Goal: Task Accomplishment & Management: Manage account settings

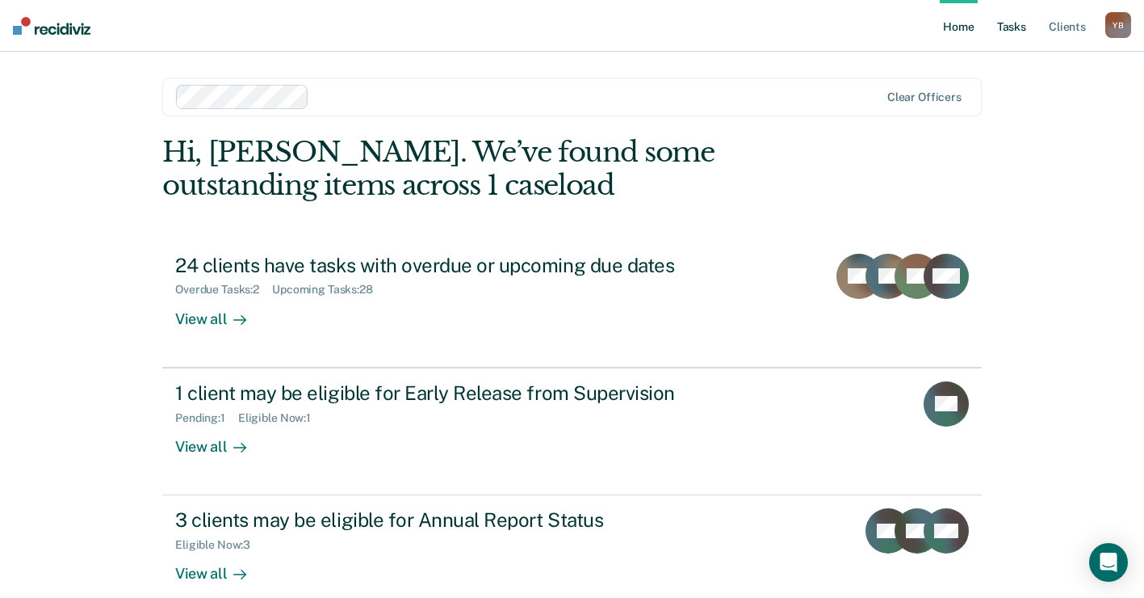
click at [1007, 27] on link "Tasks" at bounding box center [1012, 26] width 36 height 52
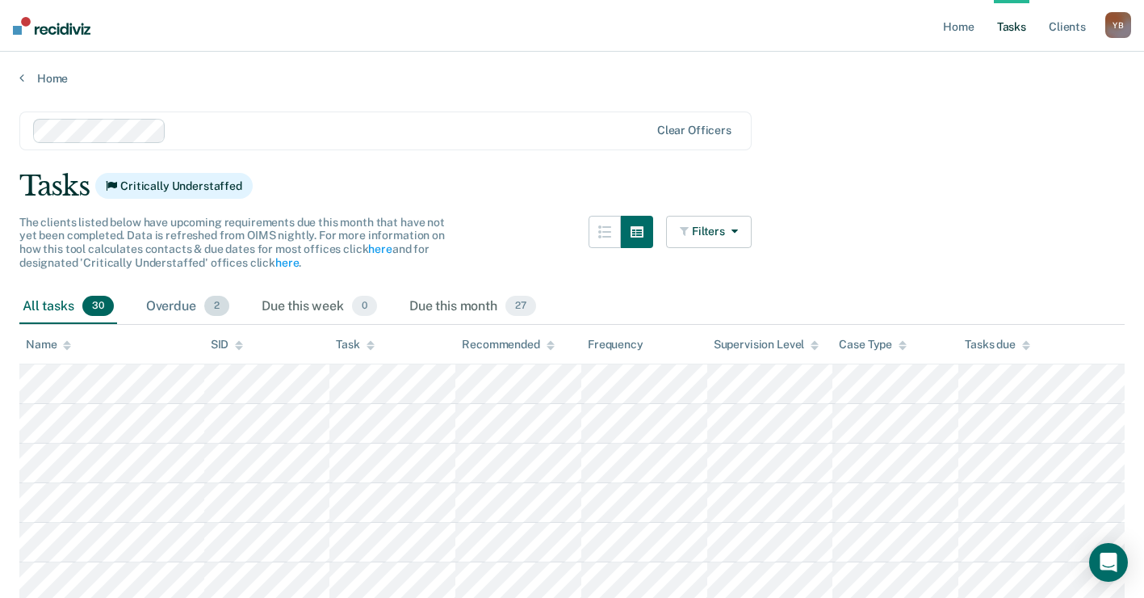
click at [181, 304] on div "Overdue 2" at bounding box center [188, 307] width 90 height 36
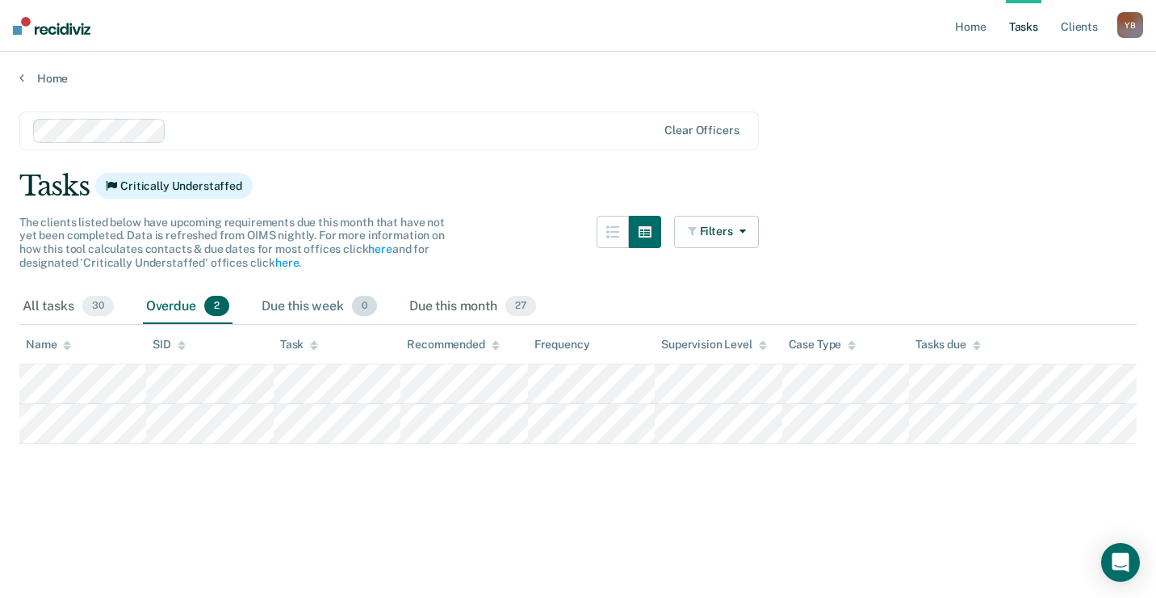
click at [324, 302] on div "Due this week 0" at bounding box center [319, 307] width 122 height 36
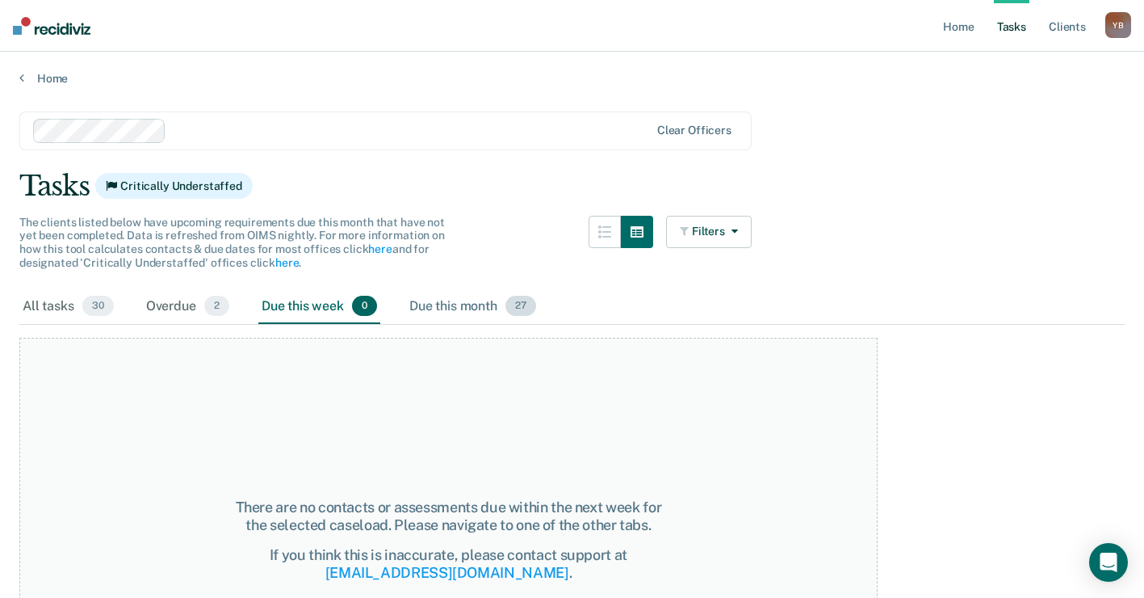
click at [447, 305] on div "Due this month 27" at bounding box center [472, 307] width 133 height 36
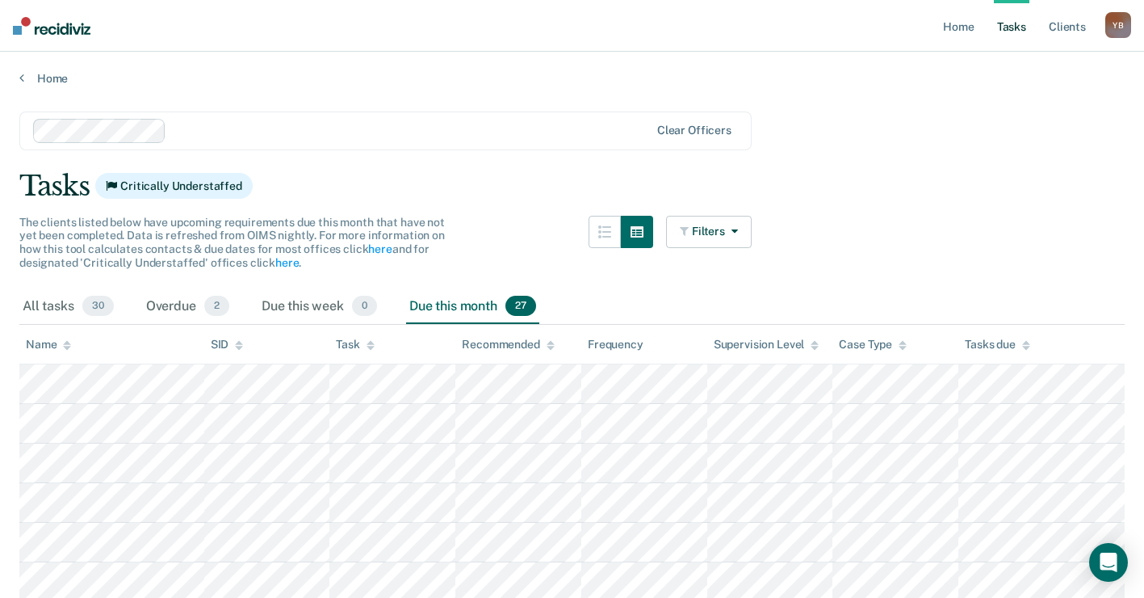
click at [305, 287] on div "The clients listed below have upcoming requirements due this month that have no…" at bounding box center [385, 252] width 732 height 73
click at [308, 300] on div "Due this week 0" at bounding box center [319, 307] width 122 height 36
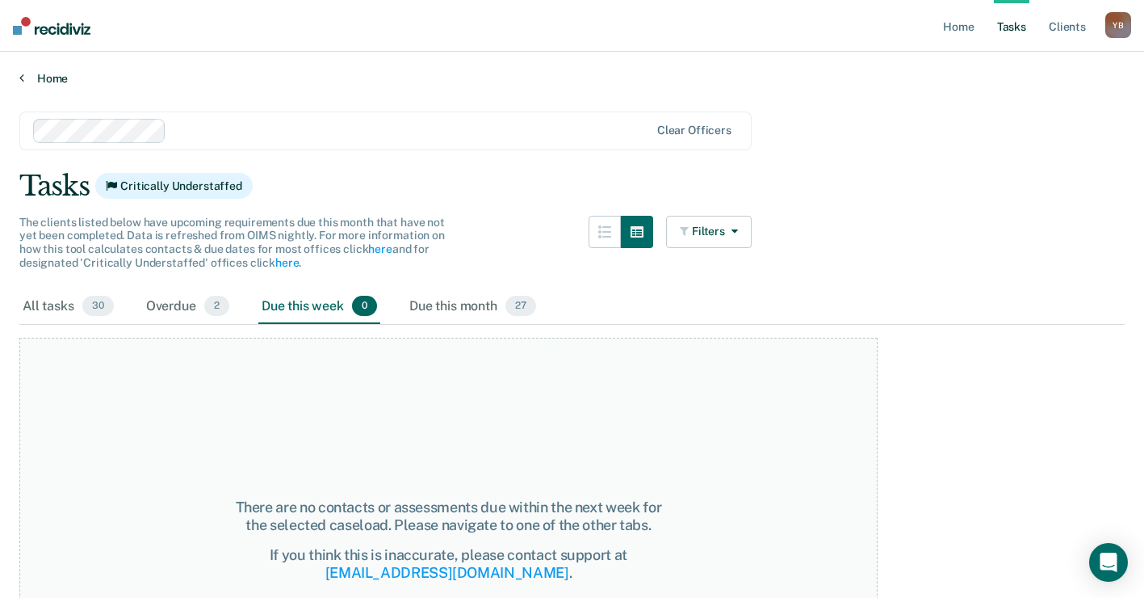
click at [57, 79] on link "Home" at bounding box center [571, 78] width 1105 height 15
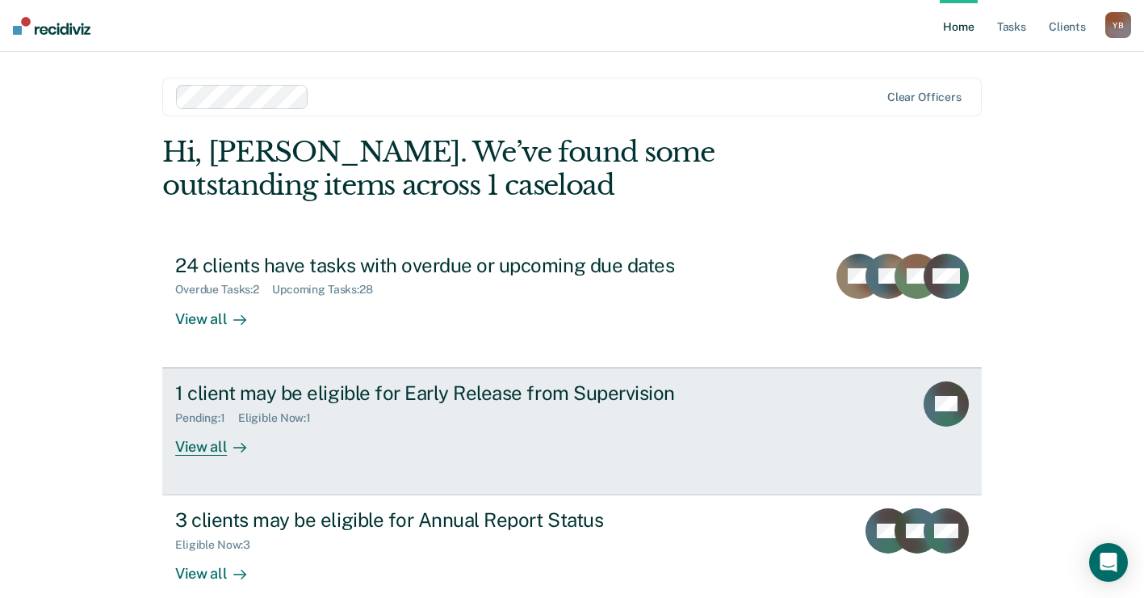
click at [371, 417] on div "Pending : 1 Eligible Now : 1" at bounding box center [458, 415] width 567 height 20
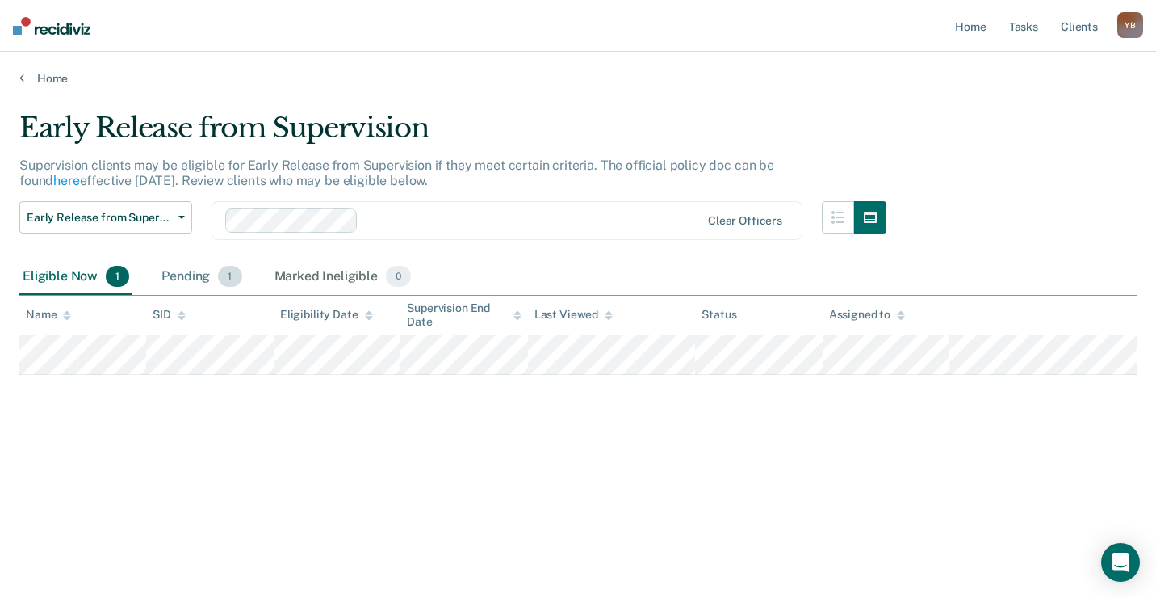
click at [194, 274] on div "Pending 1" at bounding box center [201, 277] width 86 height 36
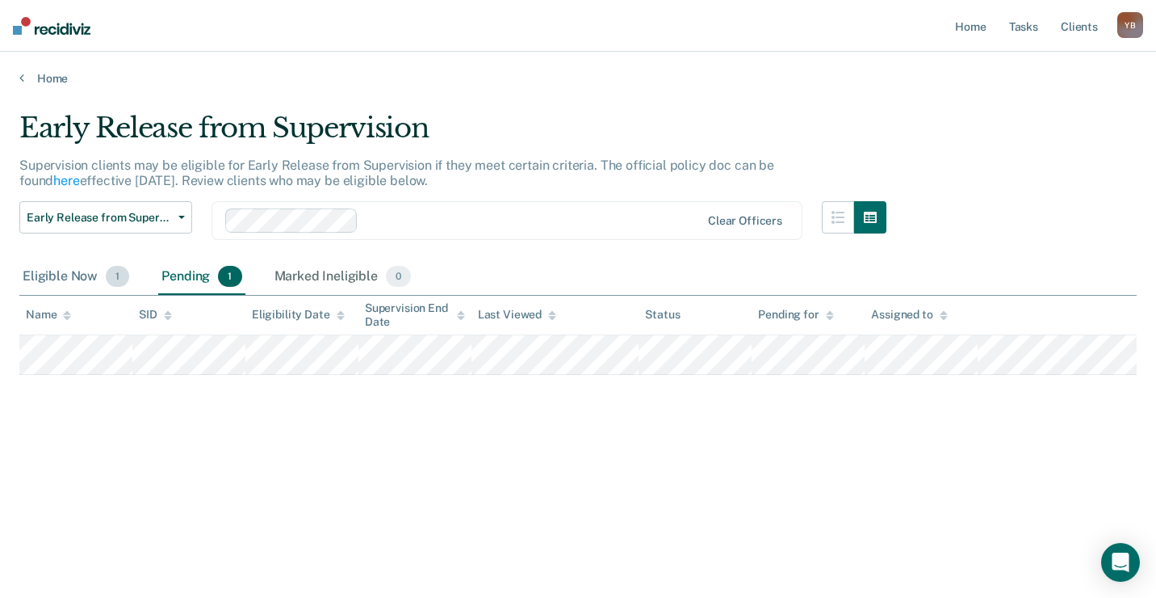
click at [44, 272] on div "Eligible Now 1" at bounding box center [75, 277] width 113 height 36
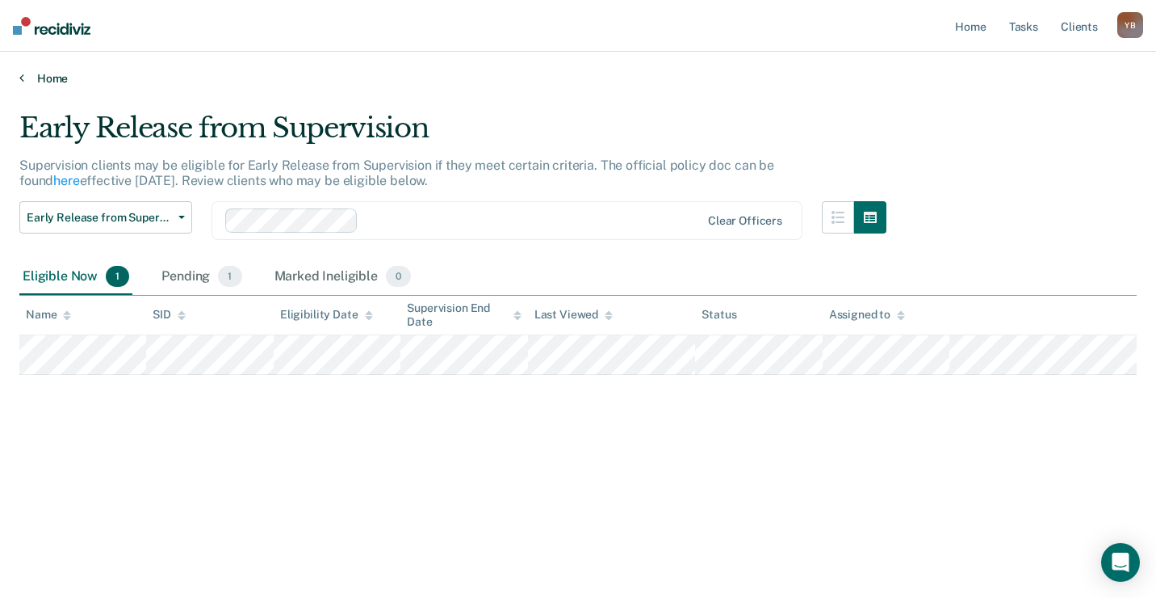
click at [41, 78] on link "Home" at bounding box center [578, 78] width 1118 height 15
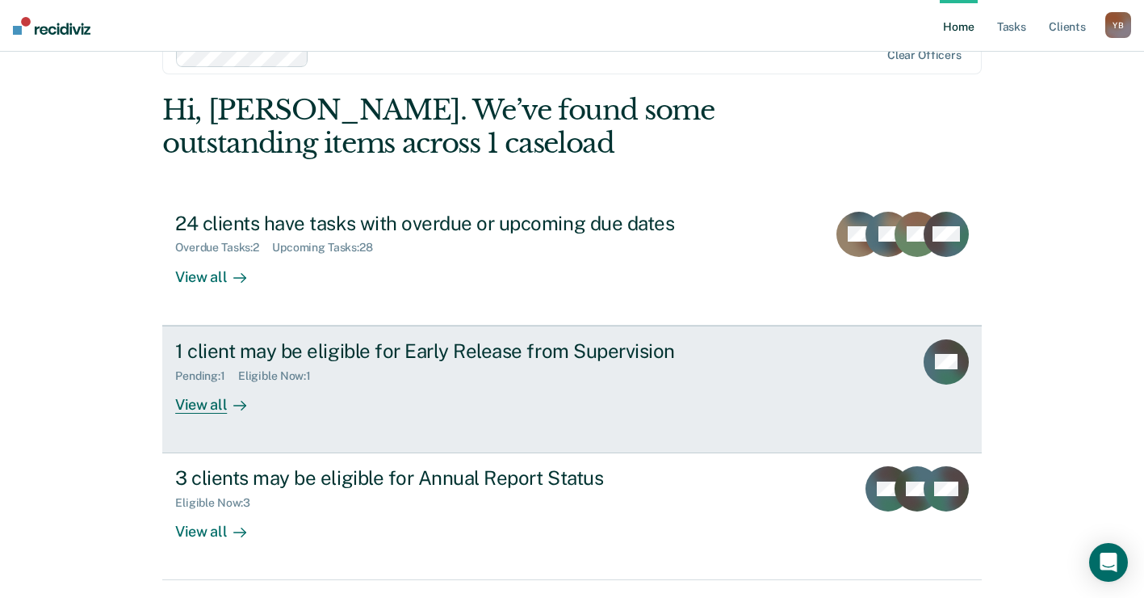
scroll to position [81, 0]
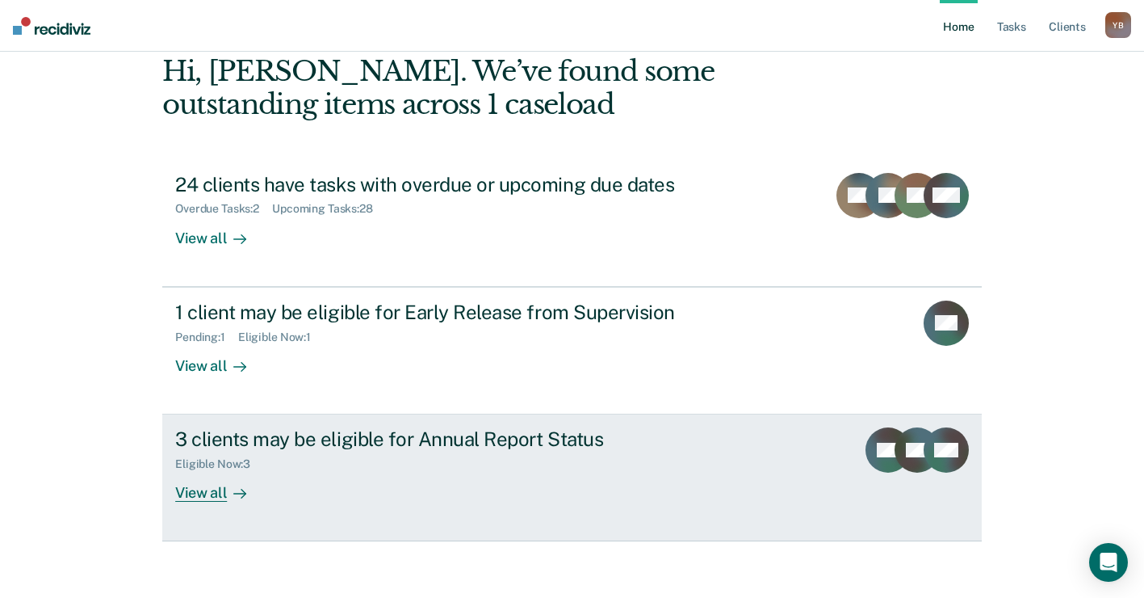
click at [498, 442] on div "3 clients may be eligible for Annual Report Status" at bounding box center [458, 438] width 567 height 23
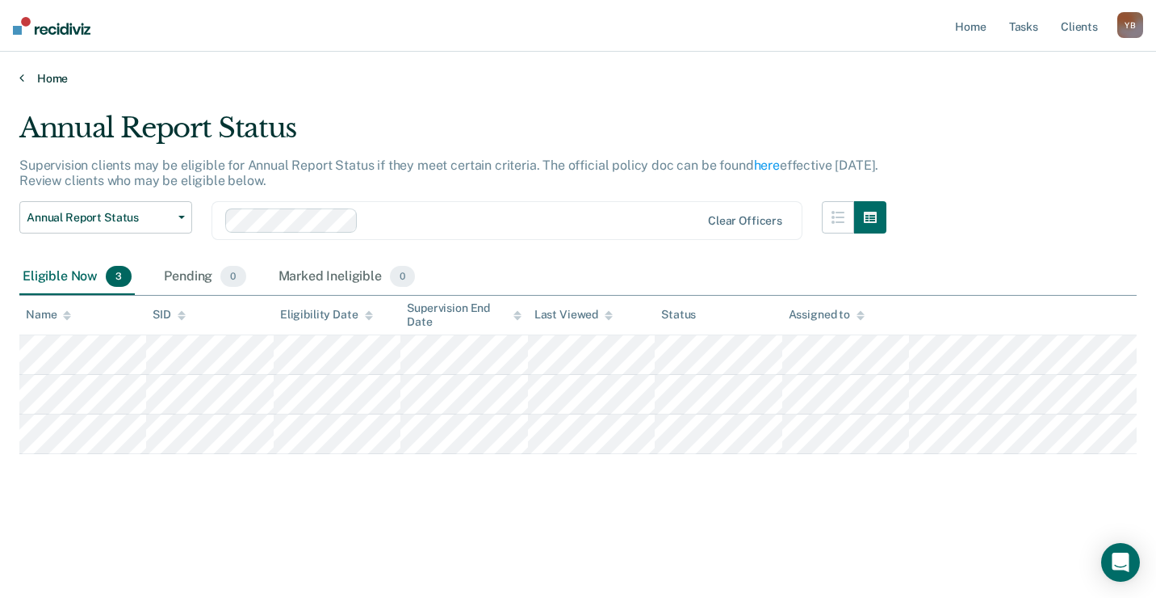
click at [45, 77] on link "Home" at bounding box center [578, 78] width 1118 height 15
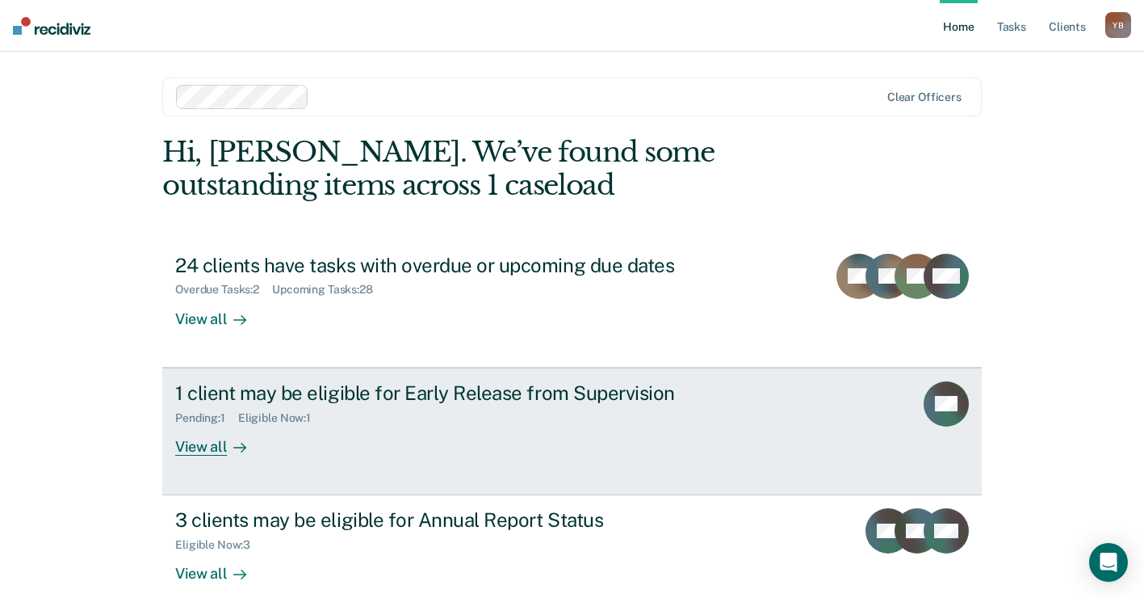
click at [210, 449] on div "View all" at bounding box center [220, 439] width 90 height 31
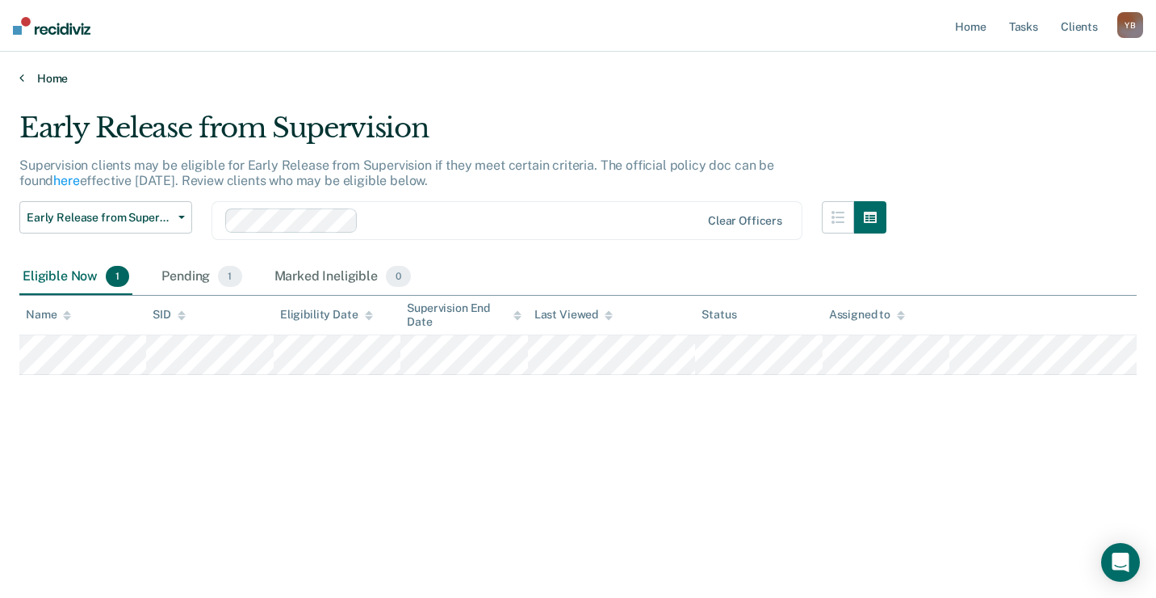
click at [43, 76] on link "Home" at bounding box center [578, 78] width 1118 height 15
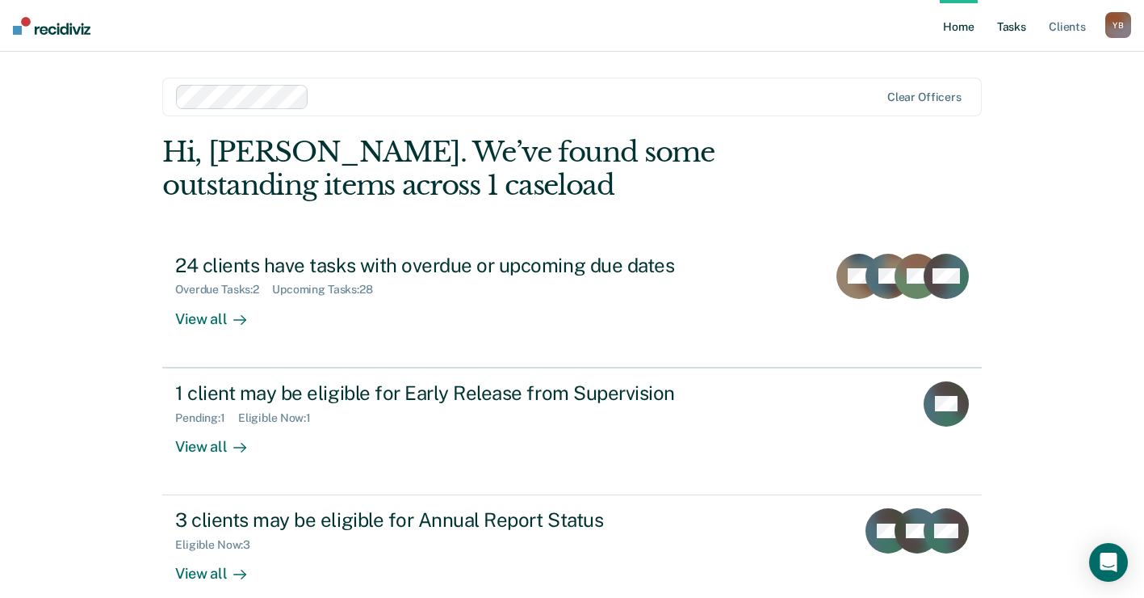
click at [1012, 22] on link "Tasks" at bounding box center [1012, 26] width 36 height 52
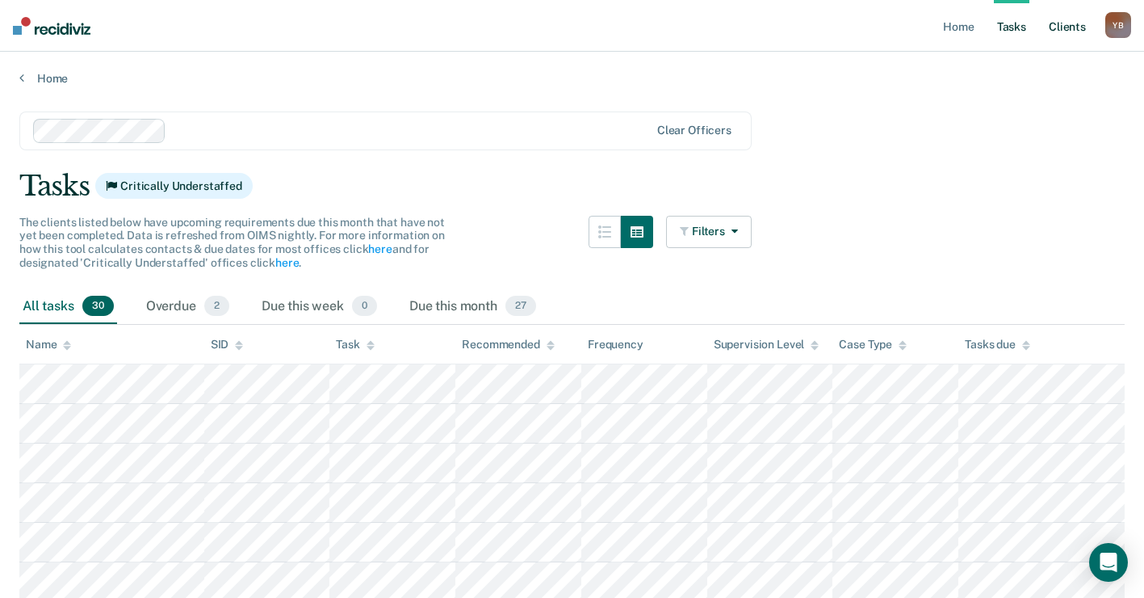
click at [1070, 23] on link "Client s" at bounding box center [1068, 26] width 44 height 52
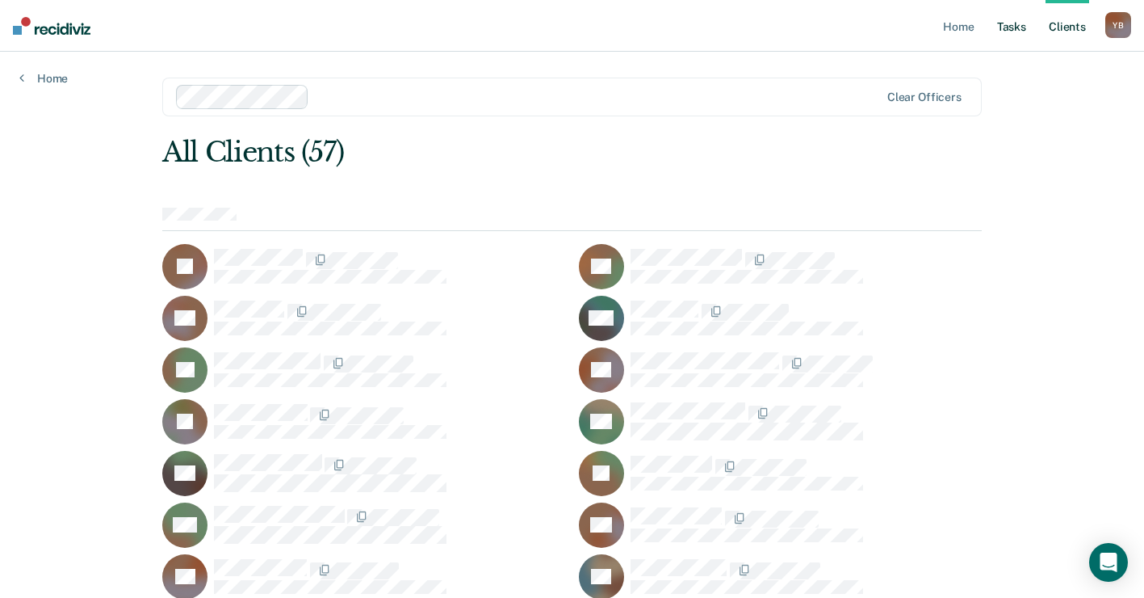
click at [1010, 24] on link "Tasks" at bounding box center [1012, 26] width 36 height 52
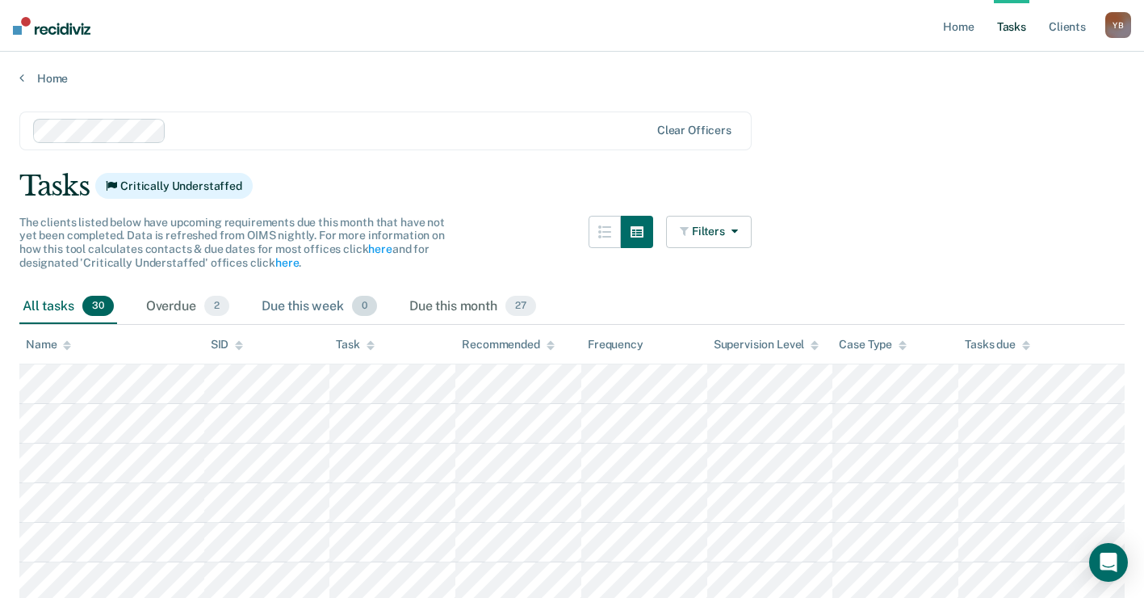
click at [304, 308] on div "Due this week 0" at bounding box center [319, 307] width 122 height 36
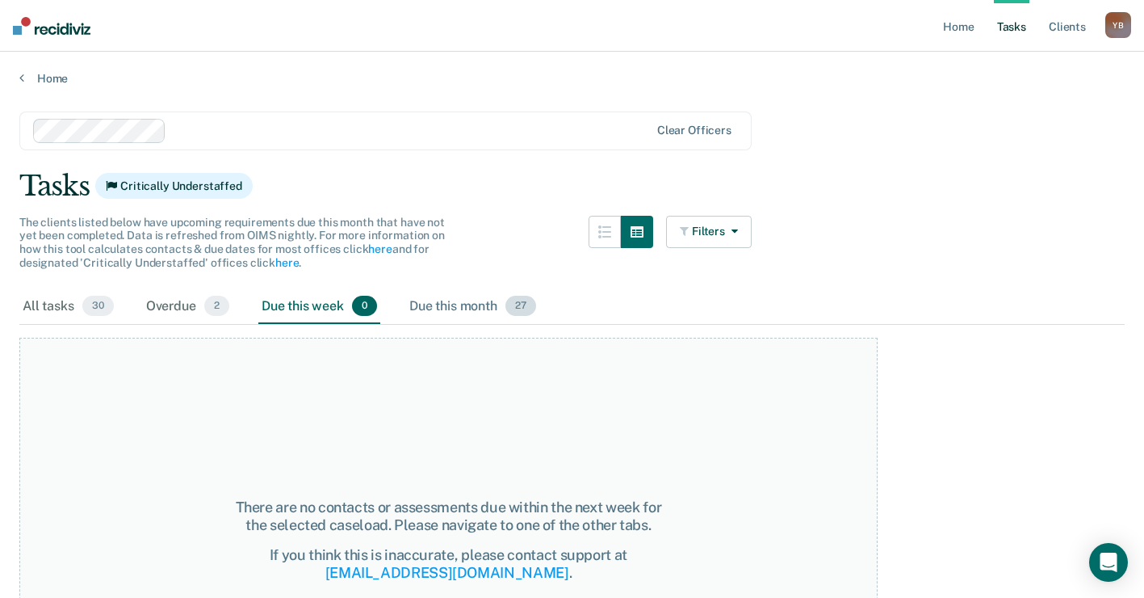
click at [459, 301] on div "Due this month 27" at bounding box center [472, 307] width 133 height 36
